Goal: Task Accomplishment & Management: Complete application form

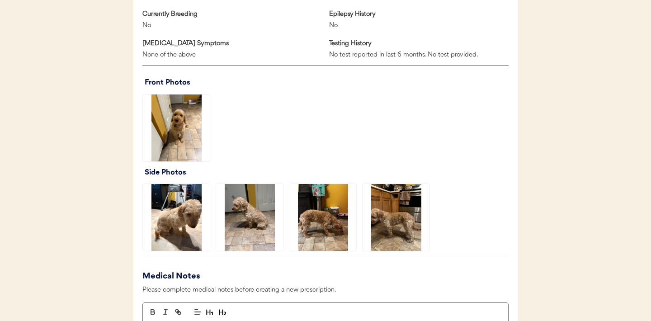
scroll to position [567, 0]
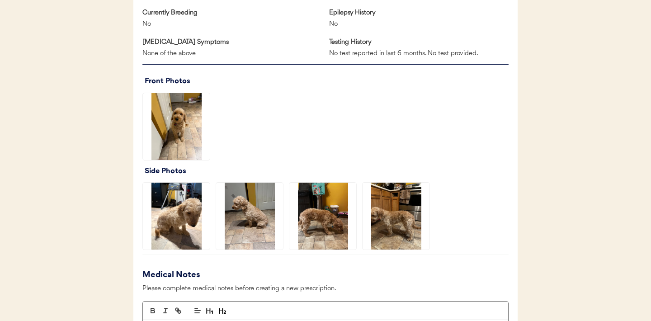
click at [186, 128] on img at bounding box center [176, 126] width 67 height 67
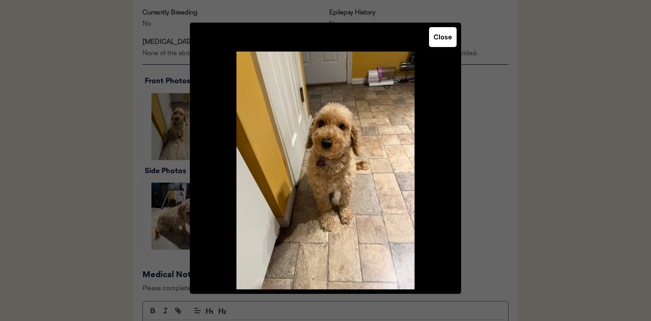
click at [440, 44] on button "Close" at bounding box center [443, 37] width 28 height 20
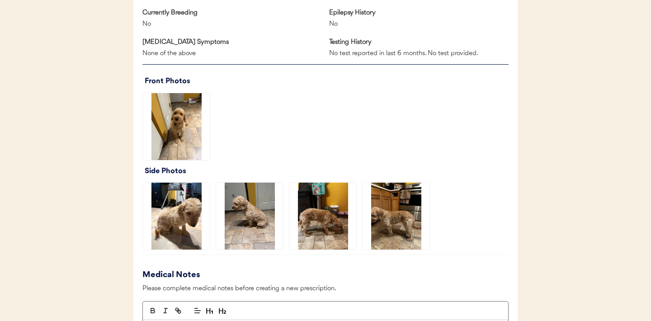
click at [324, 212] on img at bounding box center [322, 216] width 67 height 67
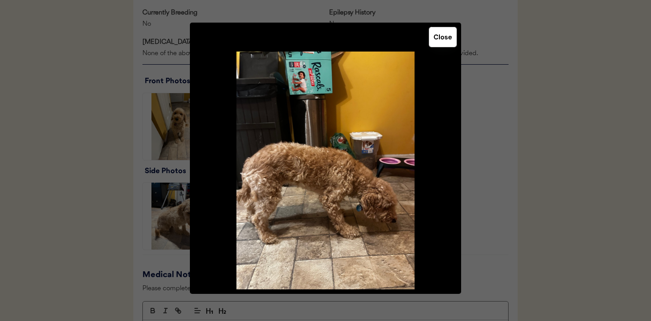
click at [449, 44] on button "Close" at bounding box center [443, 37] width 28 height 20
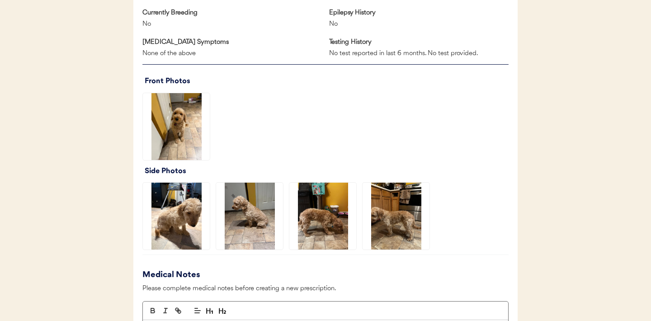
click at [394, 215] on img at bounding box center [395, 216] width 67 height 67
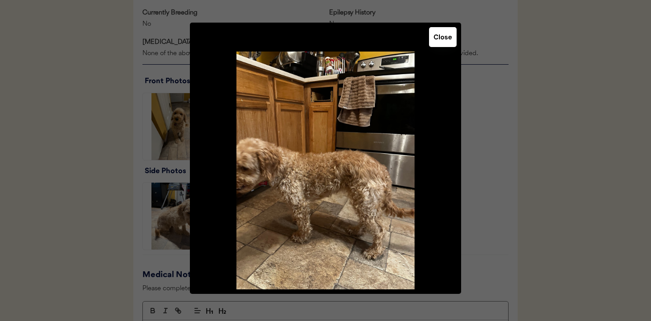
click at [446, 44] on button "Close" at bounding box center [443, 37] width 28 height 20
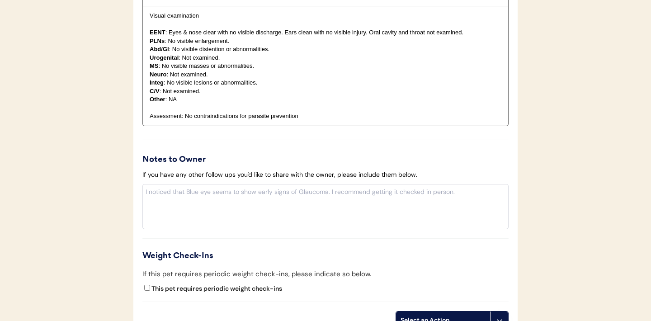
scroll to position [998, 0]
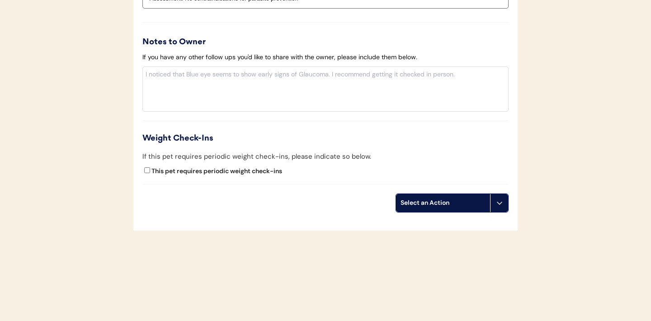
click at [494, 208] on button at bounding box center [499, 203] width 18 height 18
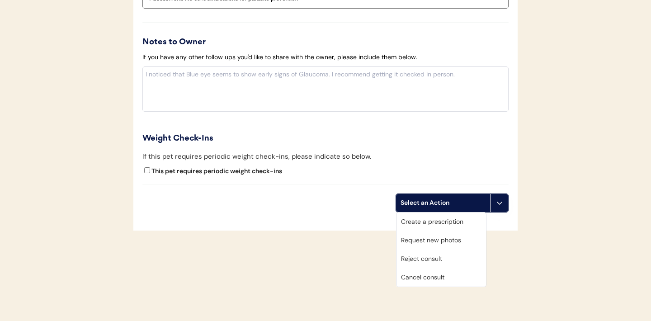
click at [439, 221] on div "Create a prescription" at bounding box center [440, 221] width 89 height 19
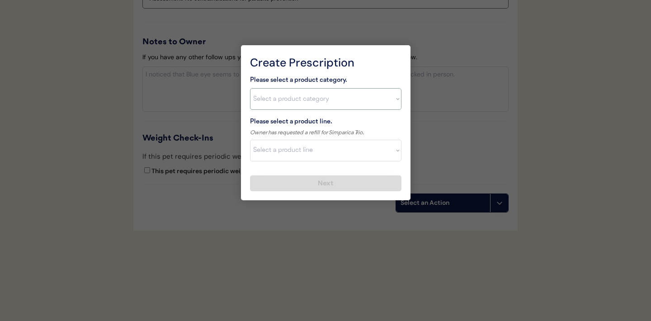
click at [391, 96] on select "Select a product category Allergies Antibiotics Anxiety Combo Parasite Preventi…" at bounding box center [325, 99] width 151 height 22
select select ""combo_parasite_prevention""
click at [385, 158] on select "Select a product line" at bounding box center [325, 151] width 151 height 22
click at [394, 103] on select "Select a product category Allergies Antibiotics Anxiety Combo Parasite Preventi…" at bounding box center [325, 99] width 151 height 22
click at [390, 145] on select "Select a product line Advantage Multi for Dogs Credelio Quattro NexGard Plus Ne…" at bounding box center [325, 151] width 151 height 22
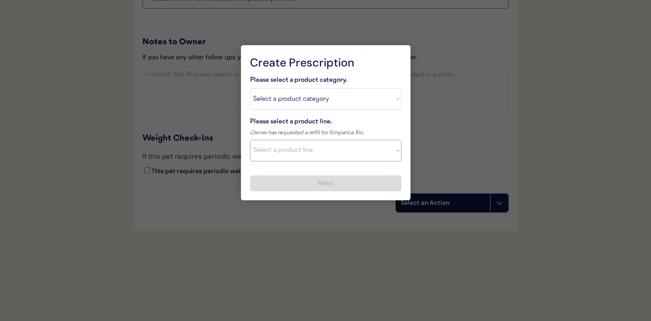
select select ""Simparica Trio""
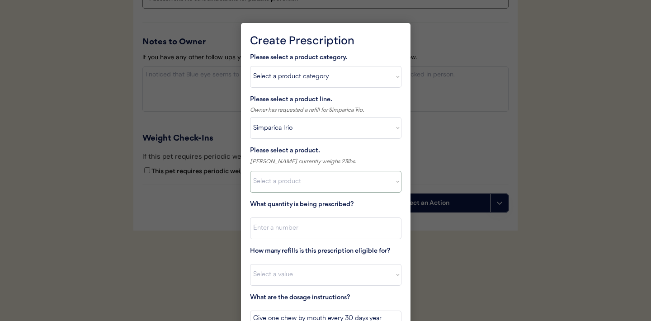
click at [376, 185] on select "Select a product Simparica Trio, 2.8 - 5.5lbs Simparica Trio, 5.6 - 11lbs Simpa…" at bounding box center [325, 182] width 151 height 22
select select ""1348695171700984260__LOOKUP__1704773707524x107284382987270270""
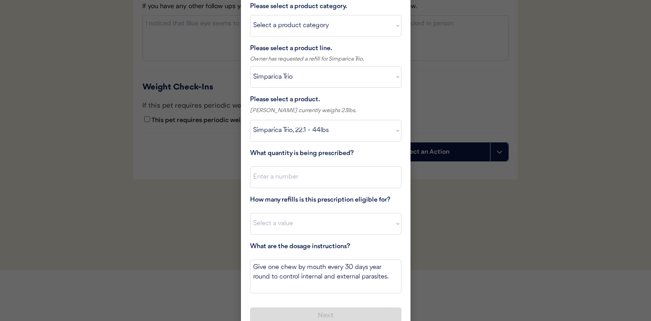
scroll to position [1060, 0]
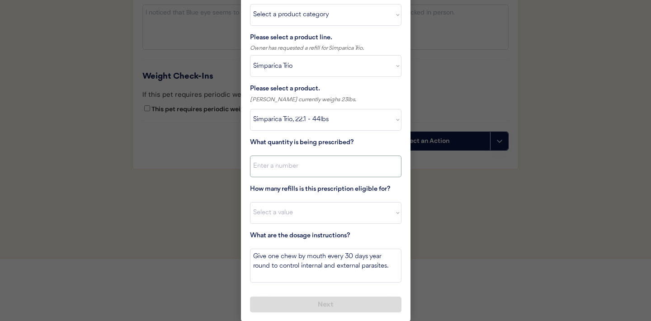
click at [385, 168] on input "input" at bounding box center [325, 166] width 151 height 22
type input "1"
click at [345, 211] on select "Select a value 0 1 2 3 4 5 6 7 8 10 11" at bounding box center [325, 213] width 151 height 22
select select "11"
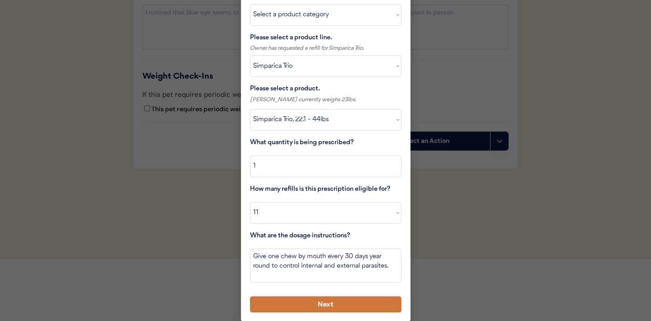
click at [305, 305] on button "Next" at bounding box center [325, 304] width 151 height 16
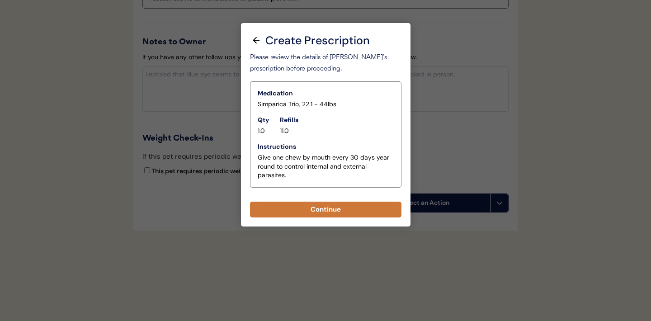
click at [340, 213] on button "Continue" at bounding box center [325, 210] width 151 height 16
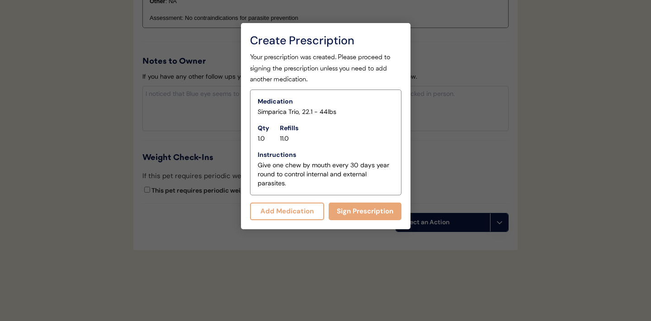
scroll to position [1017, 0]
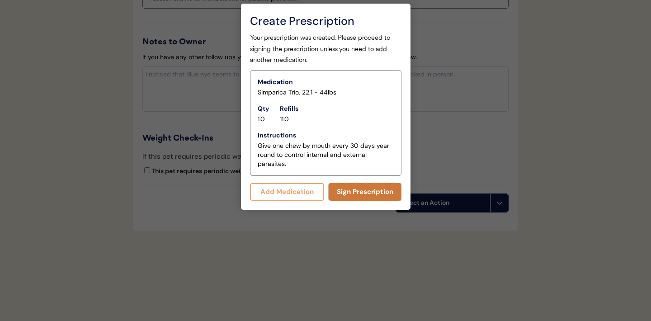
click at [361, 194] on button "Sign Prescription" at bounding box center [365, 192] width 73 height 18
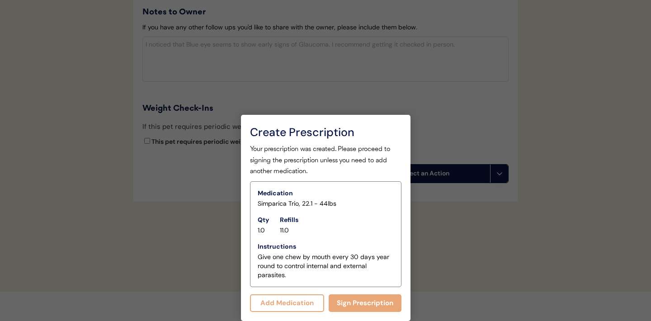
scroll to position [1009, 0]
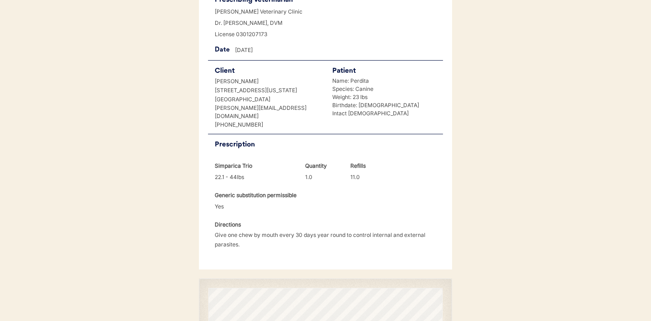
scroll to position [232, 0]
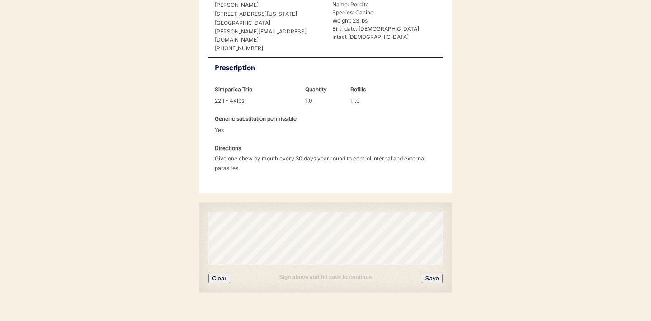
click at [224, 273] on button "Clear" at bounding box center [219, 277] width 22 height 9
click at [434, 273] on button "Save" at bounding box center [432, 277] width 21 height 9
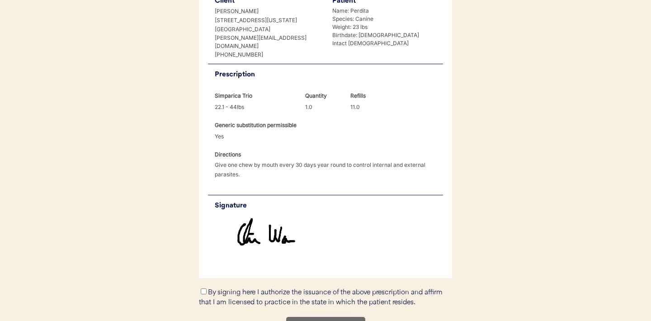
scroll to position [237, 0]
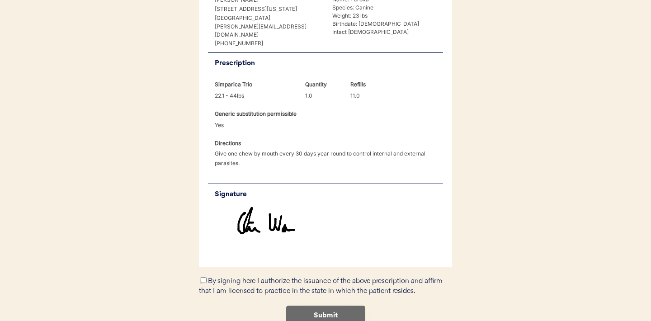
click at [204, 277] on input "By signing here I authorize the issuance of the above prescription and affirm t…" at bounding box center [204, 280] width 6 height 6
checkbox input "true"
click at [319, 305] on button "Submit" at bounding box center [325, 315] width 79 height 20
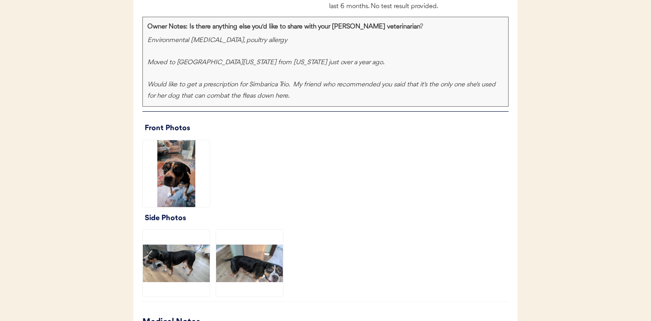
scroll to position [685, 0]
click at [171, 172] on img at bounding box center [176, 173] width 67 height 67
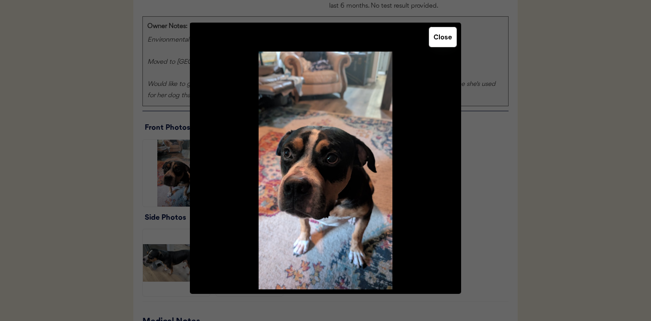
click at [447, 35] on button "Close" at bounding box center [443, 37] width 28 height 20
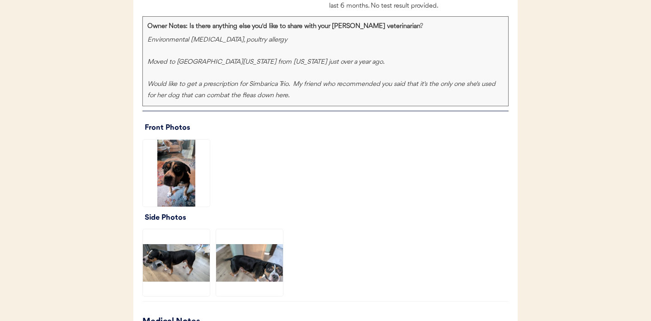
click at [194, 269] on img at bounding box center [176, 262] width 67 height 67
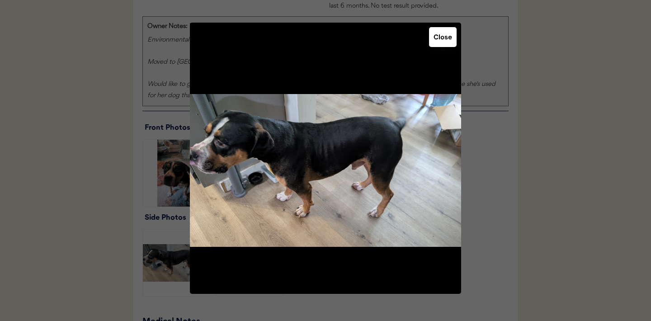
click at [442, 43] on button "Close" at bounding box center [443, 37] width 28 height 20
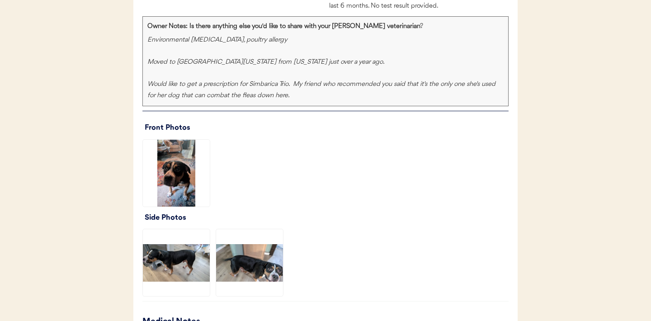
click at [251, 266] on img at bounding box center [249, 262] width 67 height 67
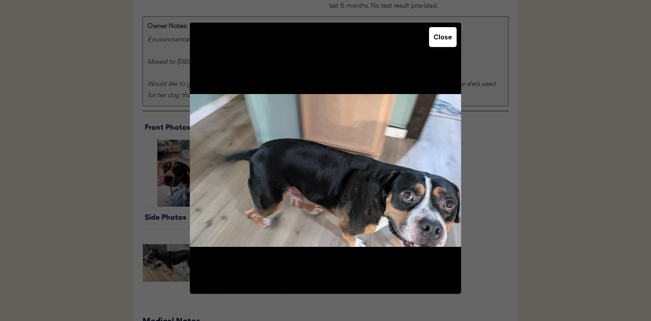
click at [440, 45] on button "Close" at bounding box center [443, 37] width 28 height 20
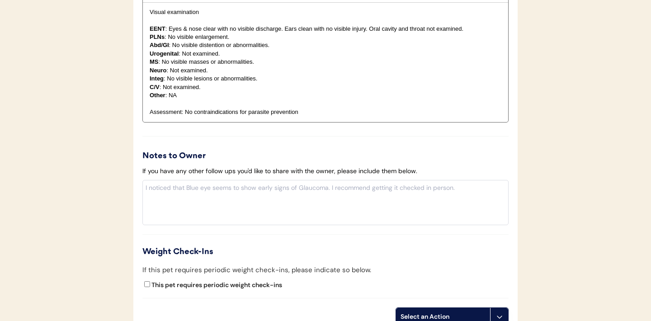
scroll to position [1163, 0]
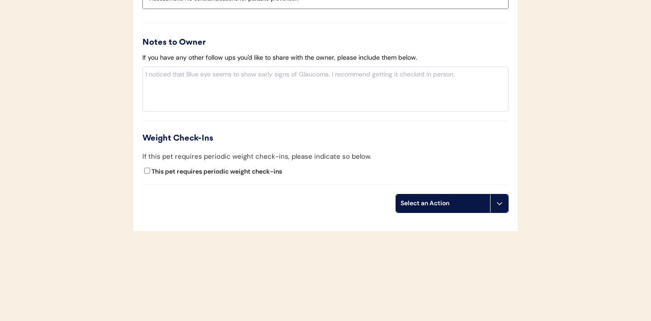
click at [500, 202] on icon at bounding box center [499, 203] width 7 height 7
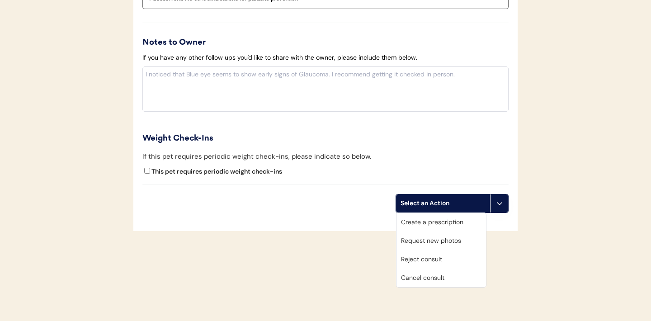
click at [440, 224] on div "Create a prescription" at bounding box center [440, 222] width 89 height 19
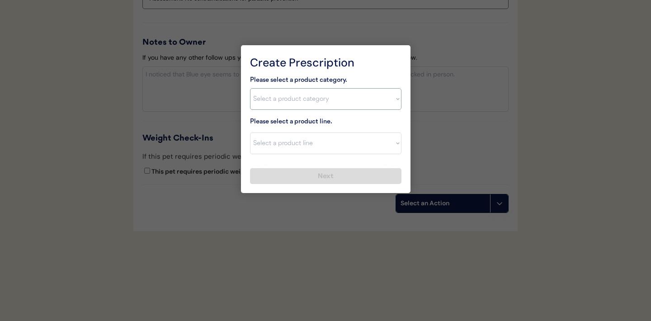
click at [393, 99] on select "Select a product category Allergies Antibiotics Anxiety Combo Parasite Preventi…" at bounding box center [325, 99] width 151 height 22
select select ""combo_parasite_prevention""
click at [396, 144] on select "Select a product line Advantage Multi for Dogs Credelio Quattro NexGard Plus Ne…" at bounding box center [325, 143] width 151 height 22
select select ""Simparica Trio""
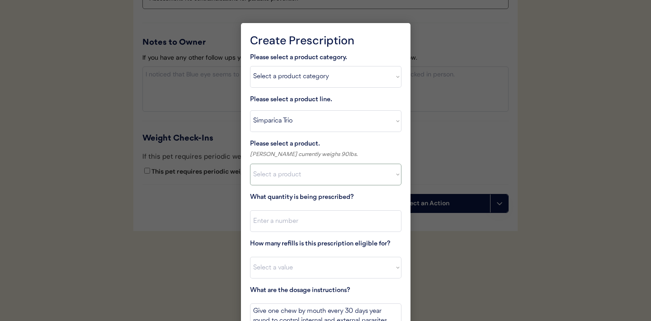
click at [394, 178] on select "Select a product Simparica Trio, 2.8 - 5.5lbs Simparica Trio, 5.6 - 11lbs Simpa…" at bounding box center [325, 175] width 151 height 22
select select ""1348695171700984260__LOOKUP__1704773707524x872135944120049300""
click at [307, 225] on input "input" at bounding box center [325, 221] width 151 height 22
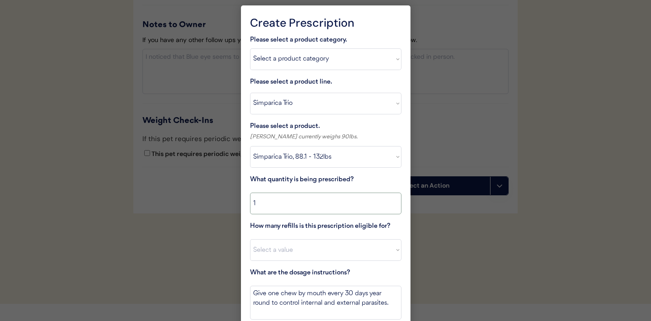
scroll to position [1183, 0]
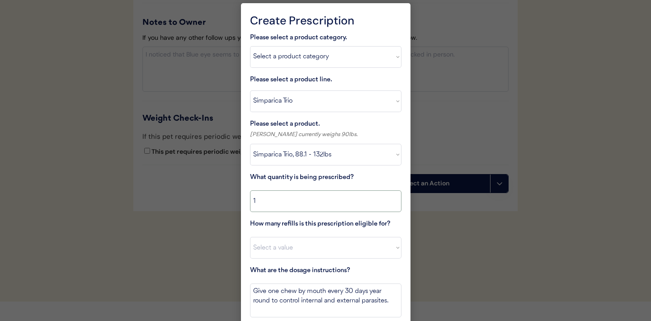
type input "1"
click at [296, 248] on select "Select a value 0 1 2 3 4 5 6 7 8 10 11" at bounding box center [325, 248] width 151 height 22
select select "11"
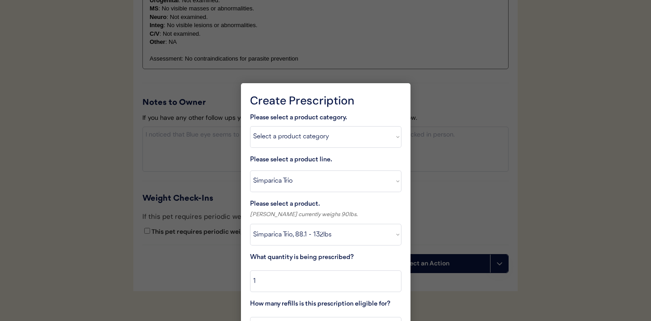
scroll to position [1138, 0]
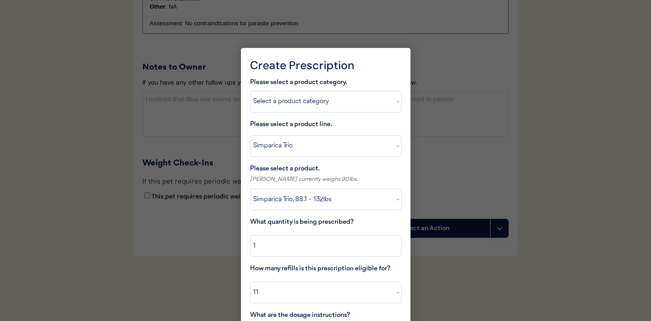
click at [169, 233] on div at bounding box center [325, 160] width 651 height 321
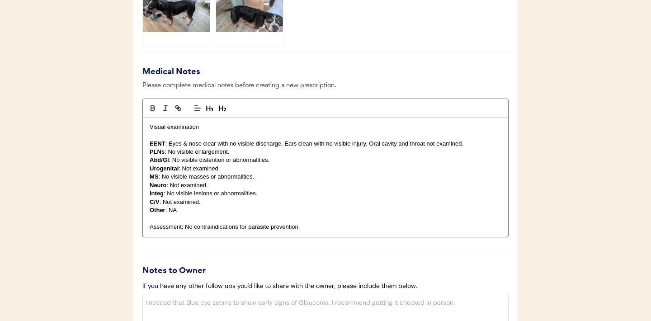
scroll to position [1056, 0]
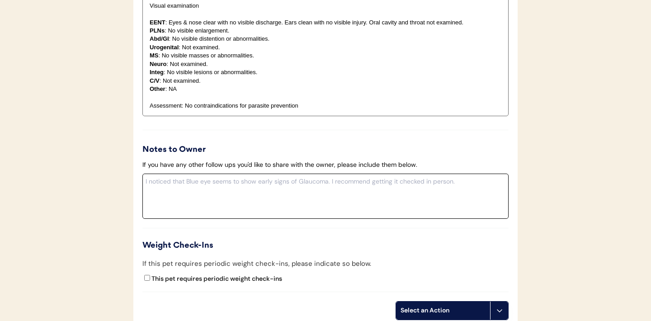
click at [213, 197] on textarea at bounding box center [325, 196] width 366 height 45
paste textarea "I know you have requested Simparica Trio, but I am prescribing Zero Nexgard Plu…"
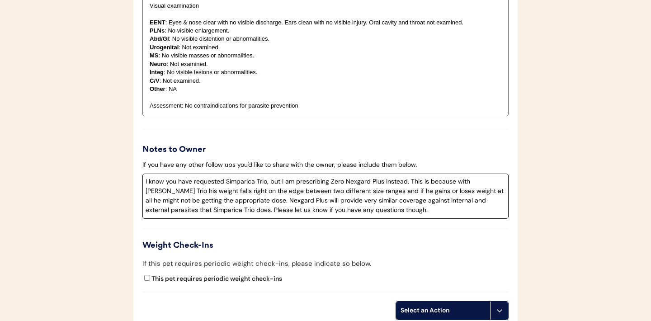
click at [145, 183] on textarea "I know you have requested Simparica Trio, but I am prescribing Zero Nexgard Plu…" at bounding box center [325, 196] width 366 height 45
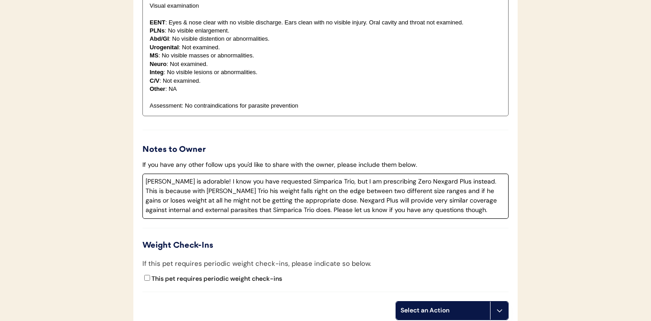
click at [395, 183] on textarea "Hank is adorable! I know you have requested Simparica Trio, but I am prescribin…" at bounding box center [325, 196] width 366 height 45
click at [202, 192] on textarea "Hank is adorable! I know you have requested Simparica Trio, but I am prescribin…" at bounding box center [325, 196] width 366 height 45
click at [248, 211] on textarea "Hank is adorable! I know you have requested Simparica Trio, but I am prescribin…" at bounding box center [325, 196] width 366 height 45
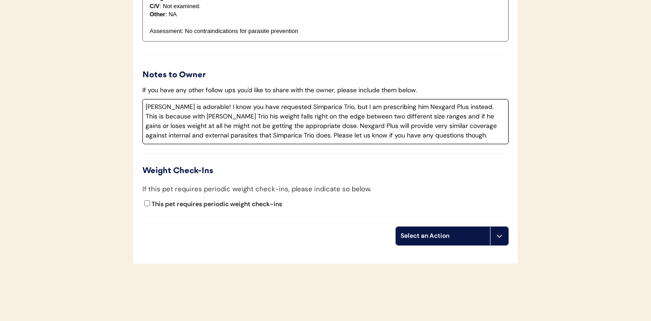
scroll to position [1163, 0]
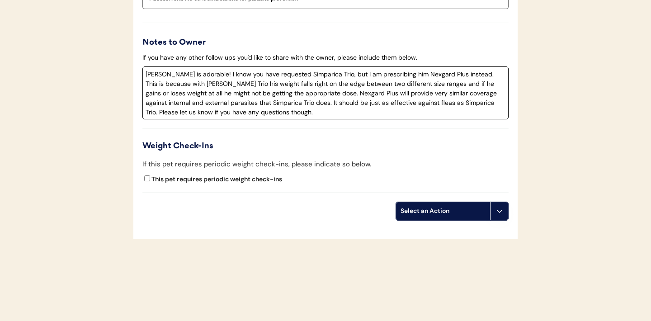
type textarea "Hank is adorable! I know you have requested Simparica Trio, but I am prescribin…"
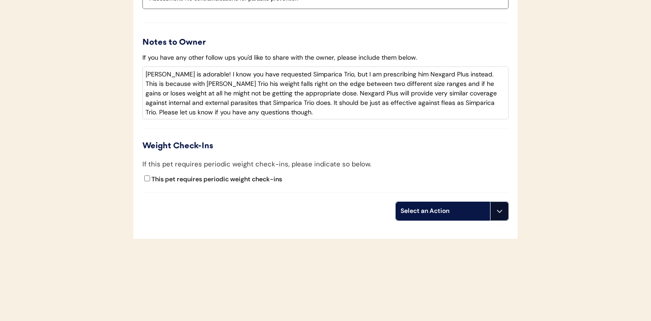
click at [500, 215] on button at bounding box center [499, 211] width 18 height 18
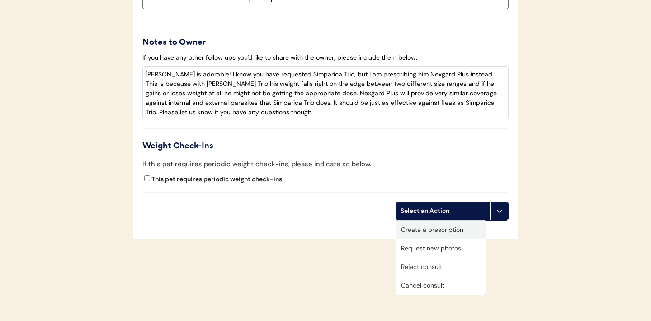
click at [458, 227] on div "Create a prescription" at bounding box center [440, 230] width 89 height 19
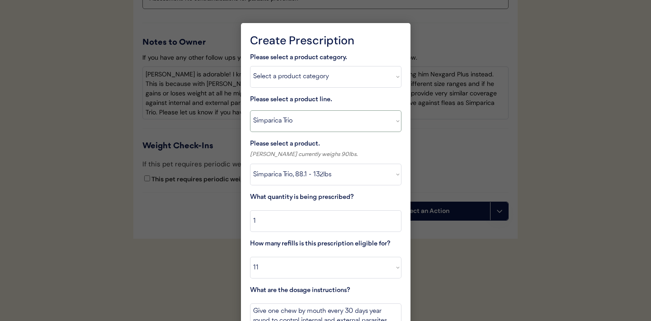
click at [394, 122] on select "Select a product line Advantage Multi for Dogs Credelio Quattro NexGard Plus Ne…" at bounding box center [325, 121] width 151 height 22
select select ""NexGard Plus""
click at [389, 177] on select "Select a product NexGard Plus, 4 - 8lbs NexGard Plus, 8.1 - 17lbs NexGard Plus,…" at bounding box center [325, 175] width 151 height 22
select select ""1348695171700984260__LOOKUP__1712799260549x607883605152982400""
click at [329, 219] on input "input" at bounding box center [325, 221] width 151 height 22
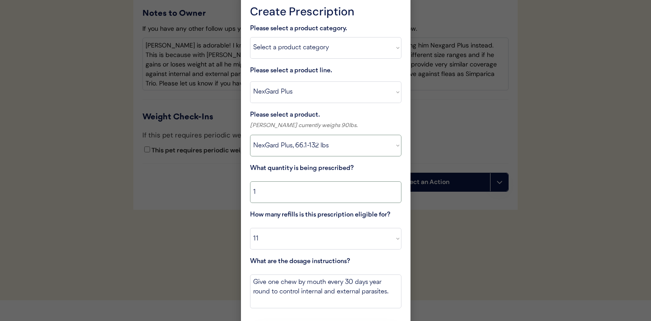
scroll to position [1218, 0]
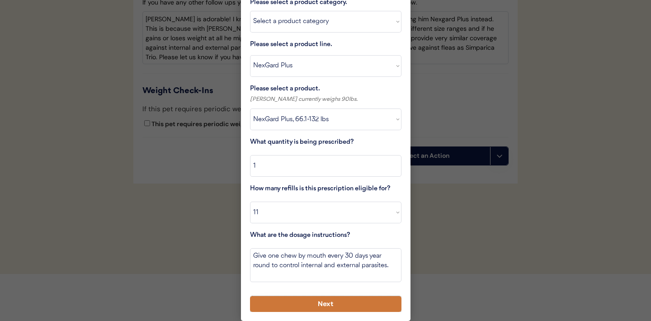
click at [327, 304] on button "Next" at bounding box center [325, 304] width 151 height 16
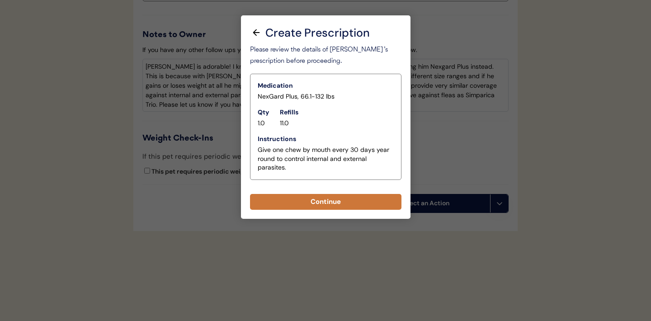
click at [312, 208] on button "Continue" at bounding box center [325, 202] width 151 height 16
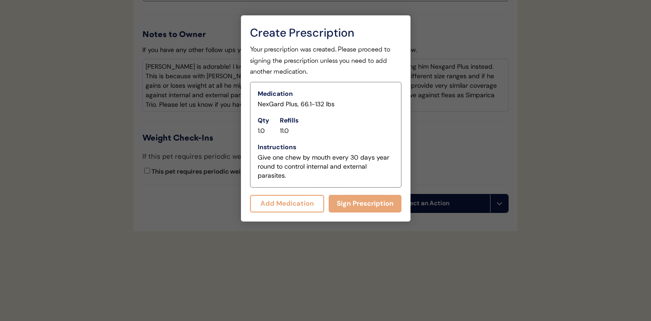
scroll to position [1190, 0]
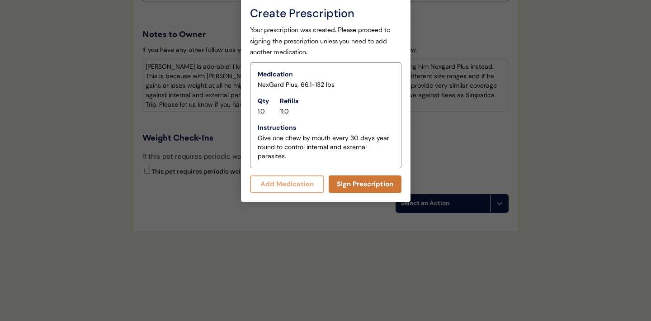
click at [347, 184] on button "Sign Prescription" at bounding box center [365, 184] width 73 height 18
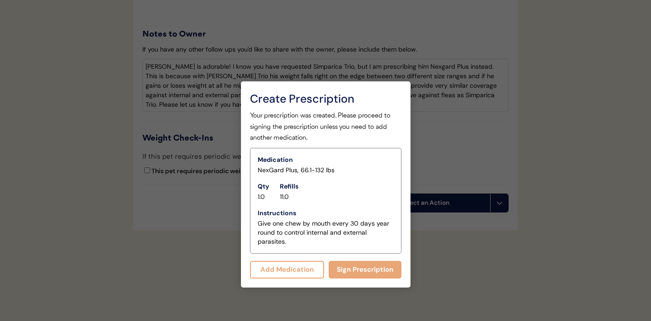
scroll to position [1104, 0]
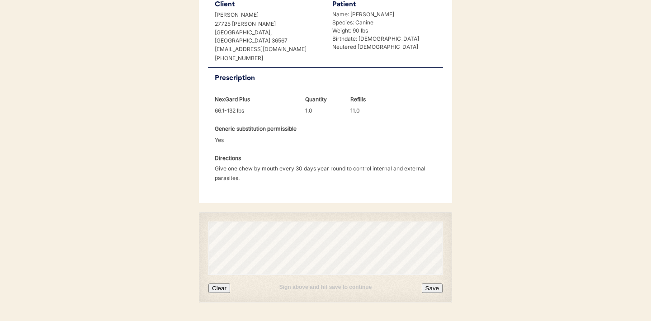
scroll to position [232, 0]
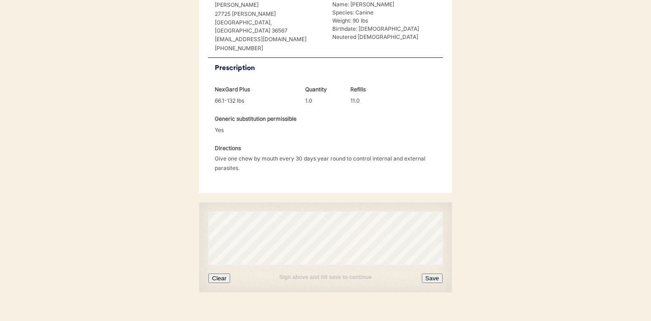
click at [223, 273] on button "Clear" at bounding box center [219, 277] width 22 height 9
click at [221, 273] on button "Clear" at bounding box center [219, 277] width 22 height 9
click at [435, 273] on button "Save" at bounding box center [432, 277] width 21 height 9
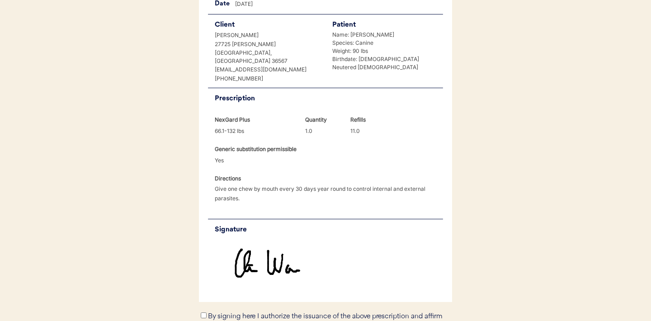
scroll to position [223, 0]
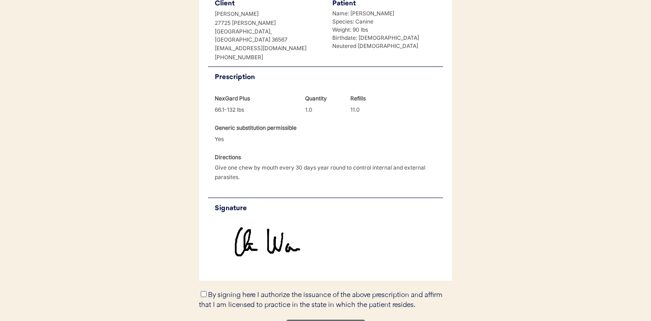
click at [203, 291] on input "By signing here I authorize the issuance of the above prescription and affirm t…" at bounding box center [204, 294] width 6 height 6
checkbox input "true"
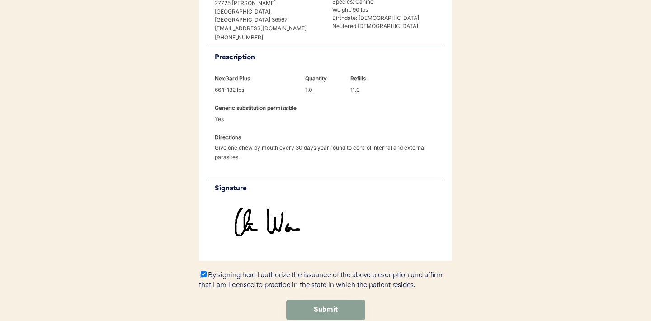
scroll to position [251, 0]
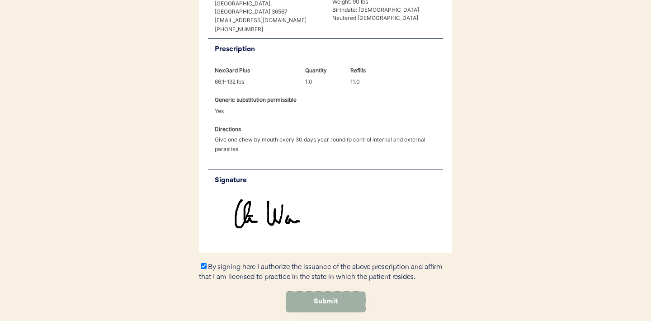
click at [341, 291] on button "Submit" at bounding box center [325, 301] width 79 height 20
